Goal: Navigation & Orientation: Go to known website

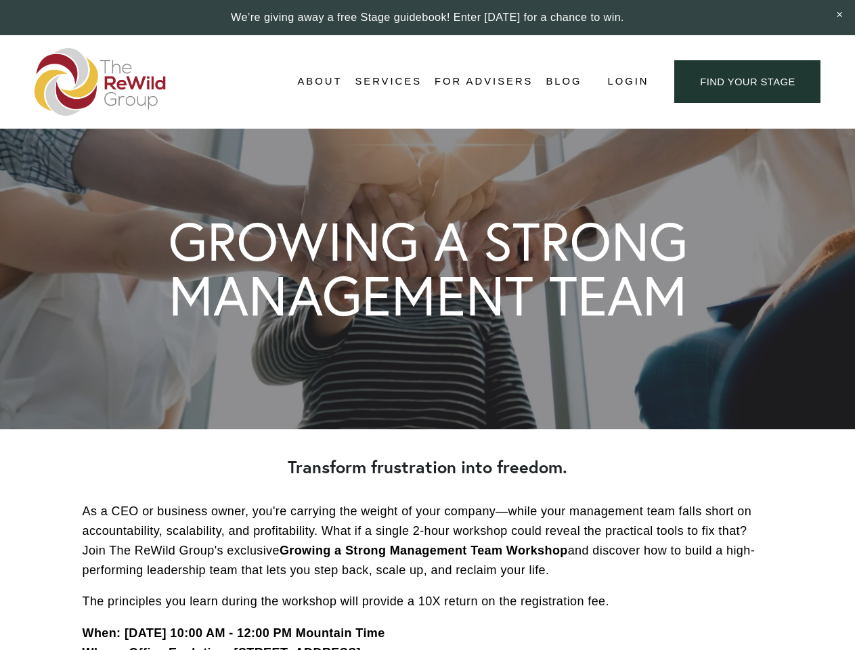
click at [627, 82] on span "Login" at bounding box center [627, 81] width 41 height 18
